Goal: Information Seeking & Learning: Understand process/instructions

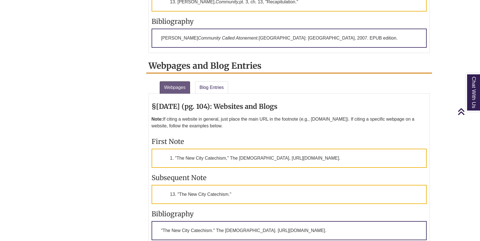
scroll to position [1197, 0]
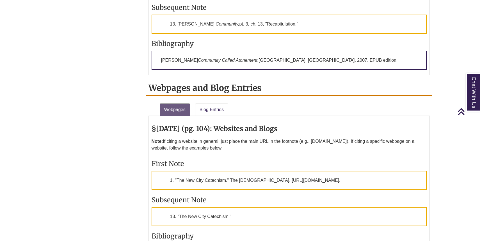
scroll to position [1173, 0]
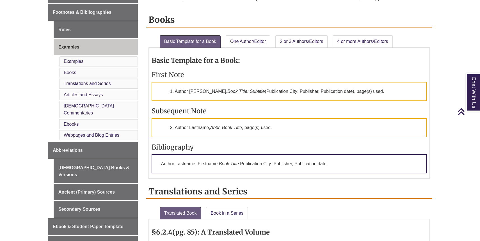
scroll to position [214, 0]
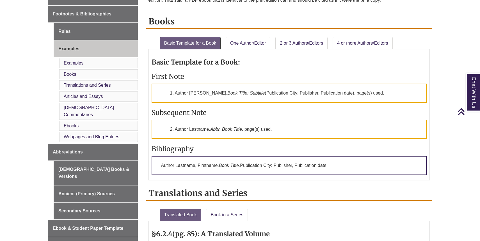
scroll to position [210, 0]
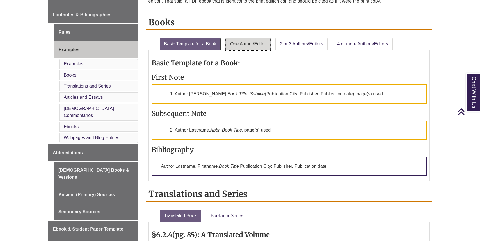
click at [242, 45] on link "One Author/Editor" at bounding box center [247, 44] width 45 height 12
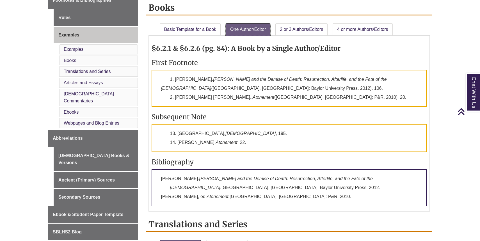
scroll to position [237, 0]
